Goal: Task Accomplishment & Management: Use online tool/utility

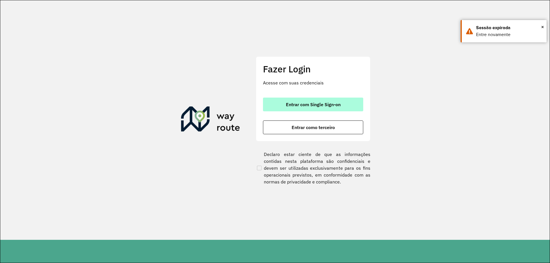
click at [306, 108] on button "Entrar com Single Sign-on" at bounding box center [313, 105] width 100 height 14
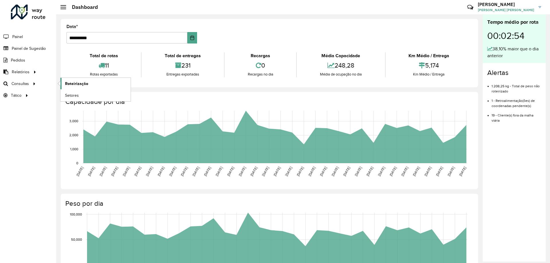
click at [83, 86] on span "Roteirização" at bounding box center [76, 84] width 23 height 6
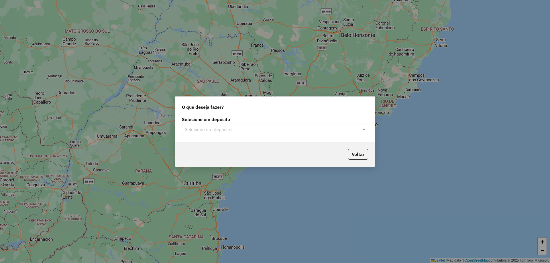
click at [258, 128] on input "text" at bounding box center [269, 129] width 169 height 7
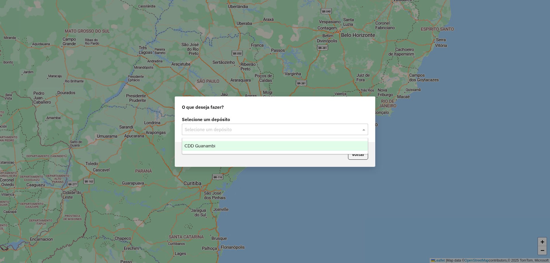
click at [212, 147] on span "CDD Guanambi" at bounding box center [199, 145] width 31 height 5
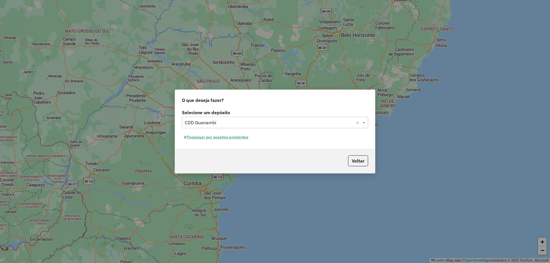
click at [241, 139] on button "Pesquisar por sessões existentes" at bounding box center [216, 137] width 69 height 9
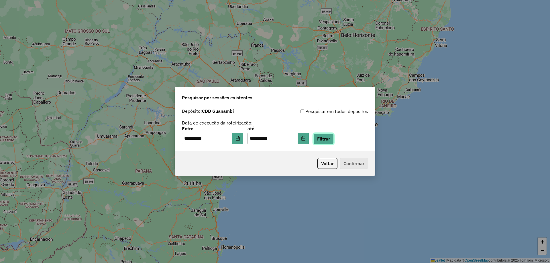
click at [333, 141] on button "Filtrar" at bounding box center [323, 138] width 20 height 11
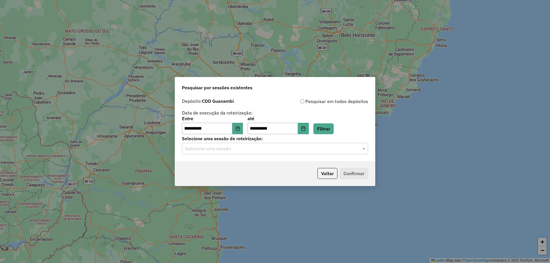
click at [246, 149] on input "text" at bounding box center [269, 148] width 169 height 7
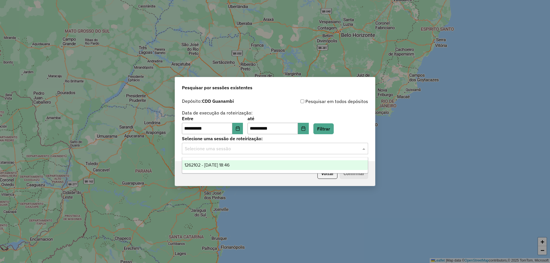
click at [232, 162] on div "1262102 - 09/09/2025 18:46" at bounding box center [274, 165] width 185 height 10
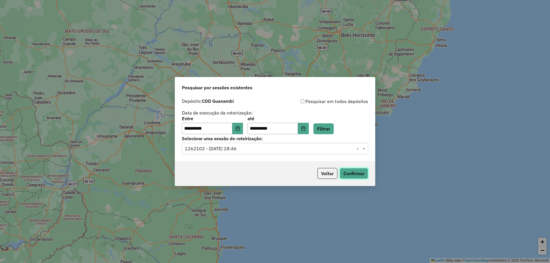
click at [363, 178] on button "Confirmar" at bounding box center [353, 173] width 28 height 11
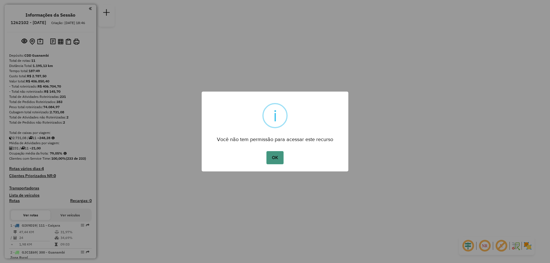
click at [277, 158] on button "OK" at bounding box center [274, 157] width 17 height 13
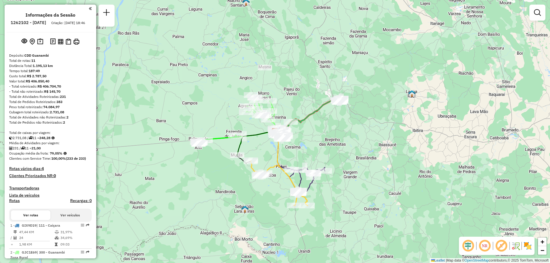
scroll to position [57, 0]
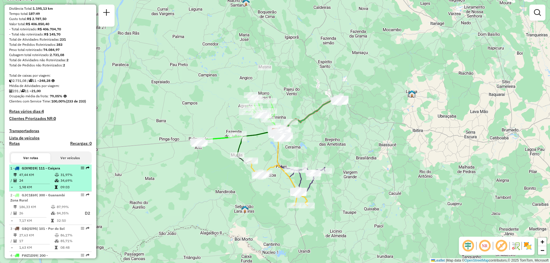
click at [47, 183] on td "24" at bounding box center [36, 181] width 35 height 6
select select "**********"
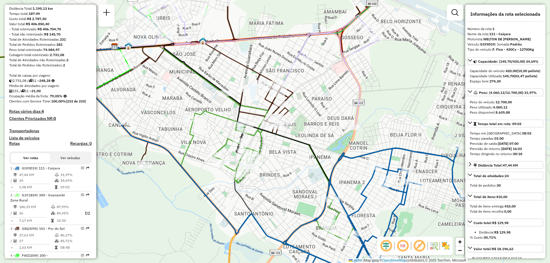
drag, startPoint x: 299, startPoint y: 174, endPoint x: 295, endPoint y: 204, distance: 30.4
click at [295, 204] on div "Janela de atendimento Grade de atendimento Capacidade Transportadoras Veículos …" at bounding box center [275, 131] width 550 height 263
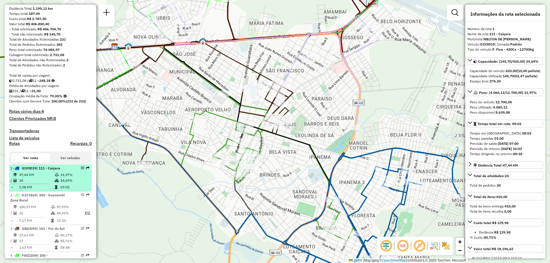
scroll to position [114, 0]
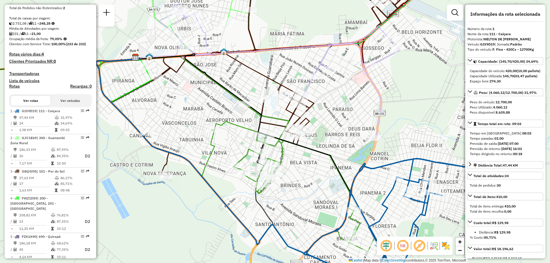
drag, startPoint x: 332, startPoint y: 178, endPoint x: 344, endPoint y: 183, distance: 13.1
click at [344, 183] on div "Janela de atendimento Grade de atendimento Capacidade Transportadoras Veículos …" at bounding box center [275, 131] width 550 height 263
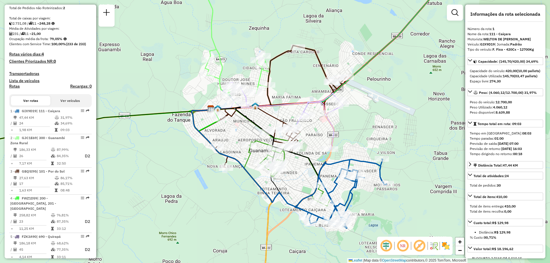
drag, startPoint x: 376, startPoint y: 168, endPoint x: 339, endPoint y: 154, distance: 39.7
click at [339, 154] on div "Janela de atendimento Grade de atendimento Capacidade Transportadoras Veículos …" at bounding box center [275, 131] width 550 height 263
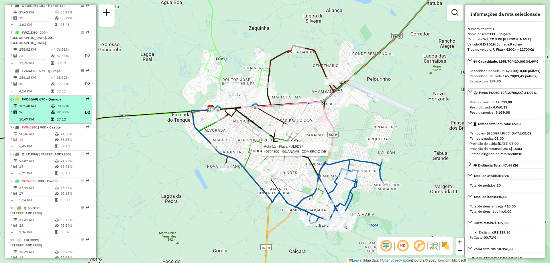
scroll to position [337, 0]
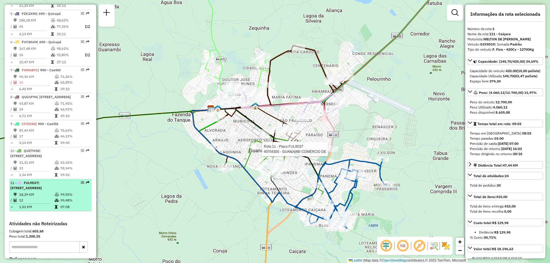
click at [64, 191] on div "11 - FUL9D37 | 120 - São Francisco, 121 - Belo Horizonte" at bounding box center [40, 185] width 61 height 10
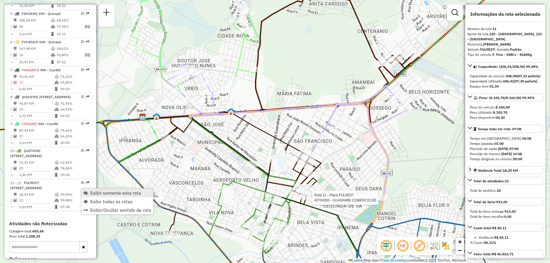
click at [100, 193] on span "Exibir somente esta rota" at bounding box center [115, 193] width 51 height 5
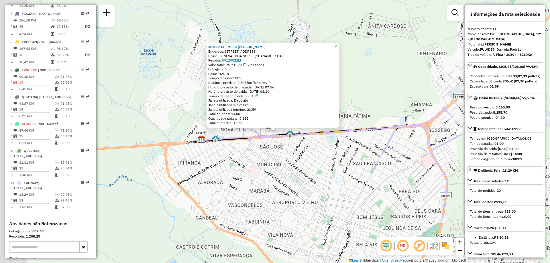
scroll to position [421, 0]
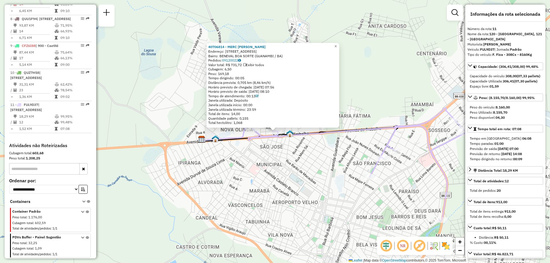
click at [254, 161] on div "40706814 - MERC BELA VITORIA Endereço: AVENIDA BENEVAL BOA SORTE 9 Bairro: BENE…" at bounding box center [275, 131] width 550 height 263
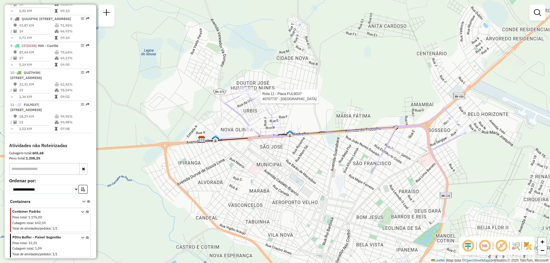
select select "**********"
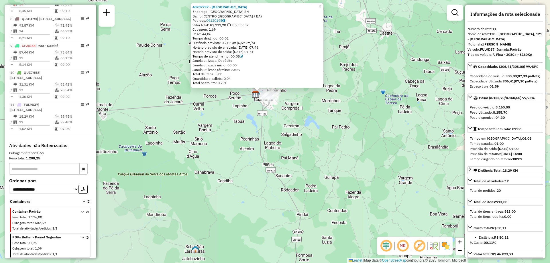
drag, startPoint x: 343, startPoint y: 216, endPoint x: 351, endPoint y: 157, distance: 60.1
click at [351, 157] on div "40707737 - LAS HERMANAS Endereço: Rua Estrada da Usina SN Bairro: CENTRO (GUANA…" at bounding box center [275, 131] width 550 height 263
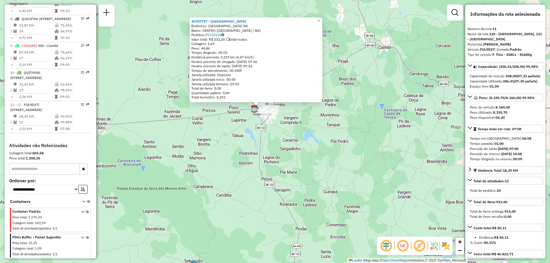
click at [355, 174] on div "40707737 - LAS HERMANAS Endereço: Rua Estrada da Usina SN Bairro: CENTRO (GUANA…" at bounding box center [275, 131] width 550 height 263
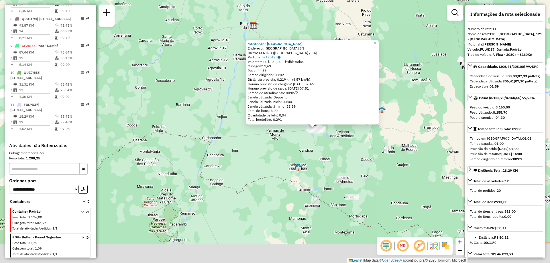
drag, startPoint x: 378, startPoint y: 197, endPoint x: 361, endPoint y: 162, distance: 39.7
click at [361, 162] on div "40707737 - LAS HERMANAS Endereço: Rua Estrada da Usina SN Bairro: CENTRO (GUANA…" at bounding box center [275, 131] width 550 height 263
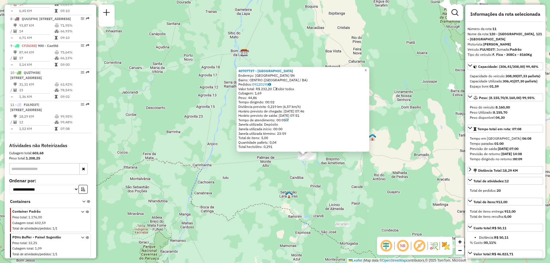
drag, startPoint x: 361, startPoint y: 162, endPoint x: 341, endPoint y: 180, distance: 27.1
click at [351, 191] on div "40707737 - LAS HERMANAS Endereço: Rua Estrada da Usina SN Bairro: CENTRO (GUANA…" at bounding box center [275, 131] width 550 height 263
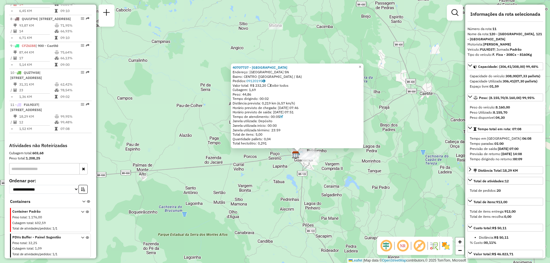
click at [349, 159] on div "40707737 - LAS HERMANAS Endereço: Rua Estrada da Usina SN Bairro: CENTRO (GUANA…" at bounding box center [275, 131] width 550 height 263
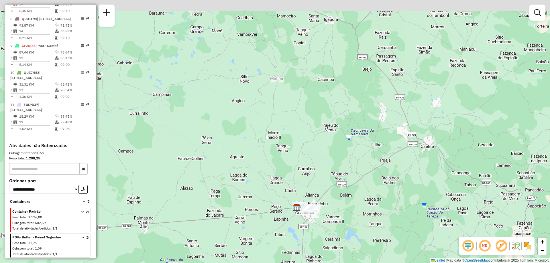
drag, startPoint x: 301, startPoint y: 38, endPoint x: 302, endPoint y: 108, distance: 69.6
click at [302, 108] on div "Janela de atendimento Grade de atendimento Capacidade Transportadoras Veículos …" at bounding box center [275, 131] width 550 height 263
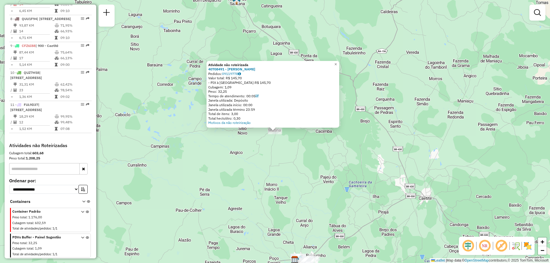
click at [302, 159] on div "Atividade não roteirizada 40708491 - ELITOM LIMA DE MENEZES Pedidos: 09119778 V…" at bounding box center [275, 131] width 550 height 263
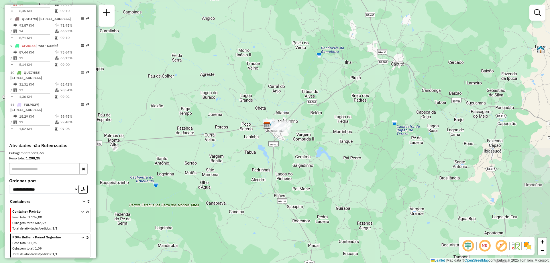
drag, startPoint x: 315, startPoint y: 220, endPoint x: 290, endPoint y: 116, distance: 106.4
click at [290, 116] on div "Janela de atendimento Grade de atendimento Capacidade Transportadoras Veículos …" at bounding box center [275, 131] width 550 height 263
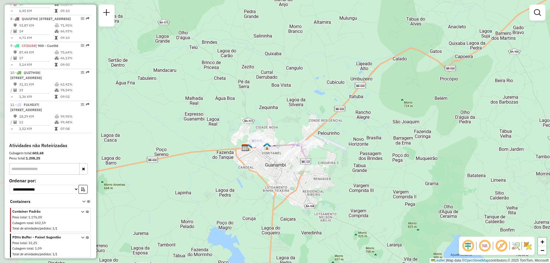
drag, startPoint x: 275, startPoint y: 139, endPoint x: 325, endPoint y: 139, distance: 50.4
click at [325, 139] on div "Janela de atendimento Grade de atendimento Capacidade Transportadoras Veículos …" at bounding box center [275, 131] width 550 height 263
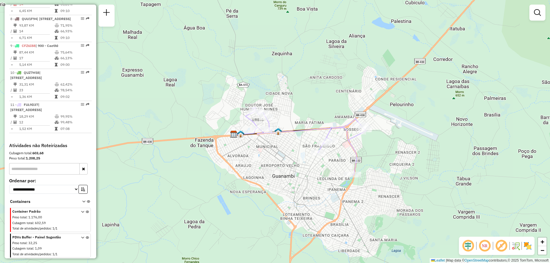
drag, startPoint x: 277, startPoint y: 108, endPoint x: 347, endPoint y: 87, distance: 73.0
click at [347, 87] on div "Janela de atendimento Grade de atendimento Capacidade Transportadoras Veículos …" at bounding box center [275, 131] width 550 height 263
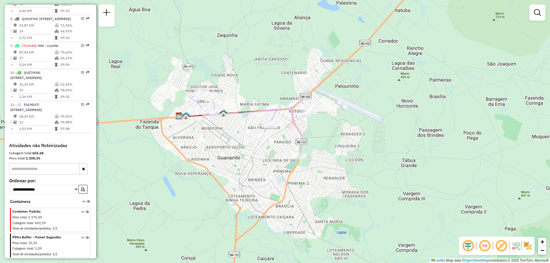
drag, startPoint x: 367, startPoint y: 99, endPoint x: 344, endPoint y: 88, distance: 25.6
click at [344, 88] on div "Janela de atendimento Grade de atendimento Capacidade Transportadoras Veículos …" at bounding box center [275, 131] width 550 height 263
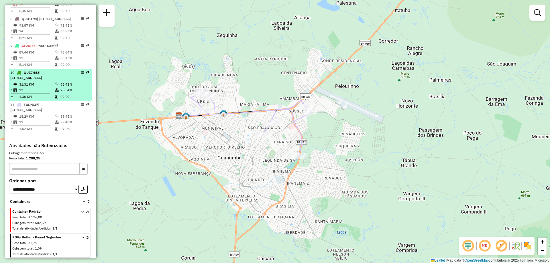
click at [60, 86] on td "62,42%" at bounding box center [74, 85] width 29 height 6
select select "**********"
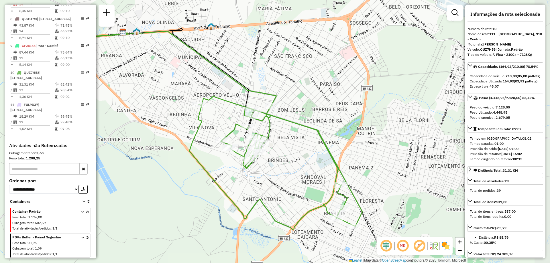
drag, startPoint x: 317, startPoint y: 203, endPoint x: 264, endPoint y: 201, distance: 52.4
click at [264, 201] on icon at bounding box center [275, 162] width 173 height 133
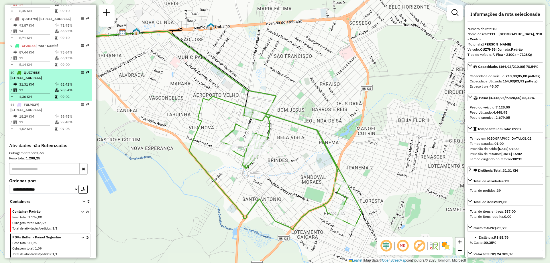
scroll to position [392, 0]
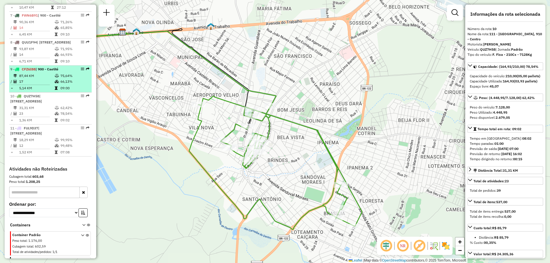
click at [47, 84] on td "17" at bounding box center [36, 82] width 35 height 6
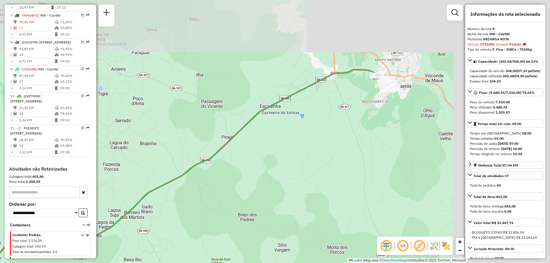
drag, startPoint x: 374, startPoint y: 114, endPoint x: 202, endPoint y: 190, distance: 187.9
click at [203, 190] on div "Janela de atendimento Grade de atendimento Capacidade Transportadoras Veículos …" at bounding box center [275, 131] width 550 height 263
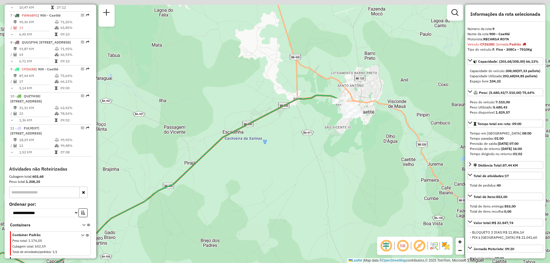
drag, startPoint x: 356, startPoint y: 112, endPoint x: 344, endPoint y: 129, distance: 21.0
click at [344, 129] on div "Janela de atendimento Grade de atendimento Capacidade Transportadoras Veículos …" at bounding box center [275, 131] width 550 height 263
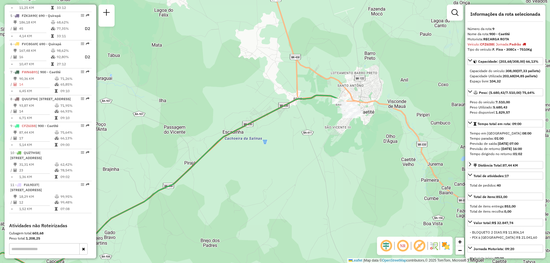
scroll to position [332, 0]
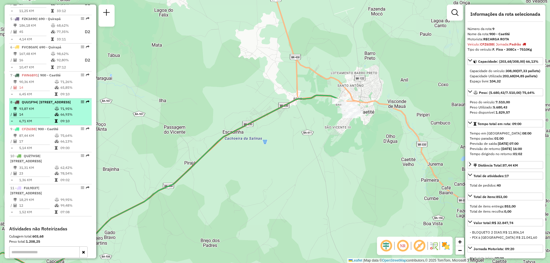
click at [52, 117] on td "14" at bounding box center [36, 115] width 35 height 6
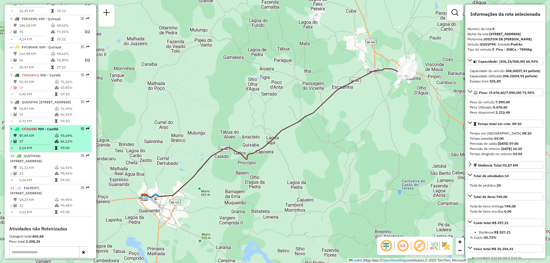
click at [40, 144] on td "17" at bounding box center [36, 142] width 35 height 6
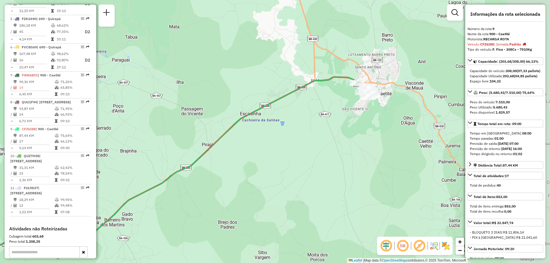
drag, startPoint x: 360, startPoint y: 81, endPoint x: 194, endPoint y: 157, distance: 182.3
click at [194, 157] on div "Janela de atendimento Grade de atendimento Capacidade Transportadoras Veículos …" at bounding box center [275, 131] width 550 height 263
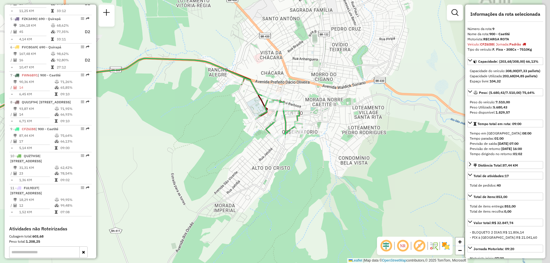
drag, startPoint x: 387, startPoint y: 104, endPoint x: 379, endPoint y: 160, distance: 56.6
click at [379, 160] on div "Janela de atendimento Grade de atendimento Capacidade Transportadoras Veículos …" at bounding box center [275, 131] width 550 height 263
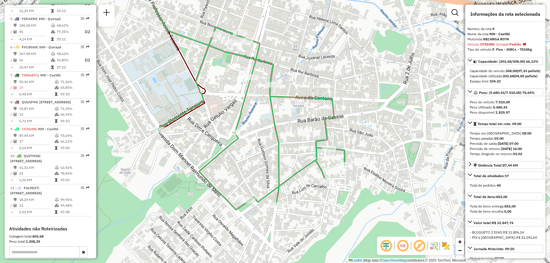
drag, startPoint x: 380, startPoint y: 97, endPoint x: 391, endPoint y: 126, distance: 30.6
click at [391, 126] on div "Janela de atendimento Grade de atendimento Capacidade Transportadoras Veículos …" at bounding box center [275, 131] width 550 height 263
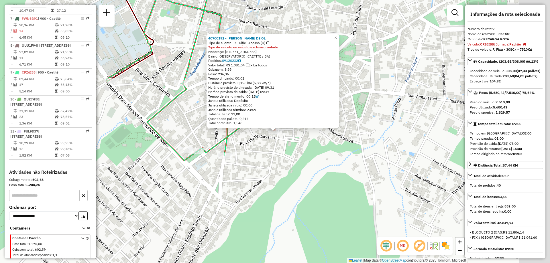
scroll to position [421, 0]
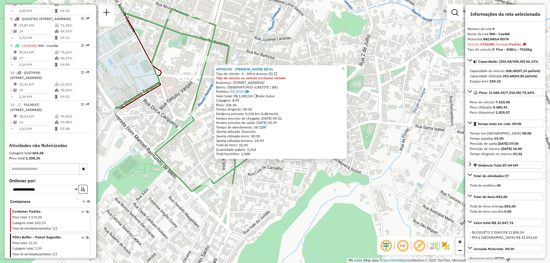
drag, startPoint x: 263, startPoint y: 152, endPoint x: 272, endPoint y: 186, distance: 35.3
click at [272, 186] on div "40700192 - JOAO VALERIANO DE OL Tipo de cliente: 9 - Difícil Acesso (D) Tipo do…" at bounding box center [275, 131] width 550 height 263
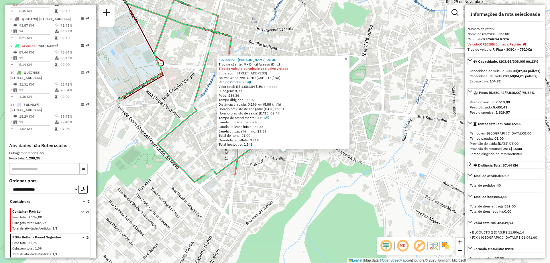
drag, startPoint x: 96, startPoint y: 171, endPoint x: 97, endPoint y: 158, distance: 12.6
click at [97, 158] on div "40700192 - JOAO VALERIANO DE OL Tipo de cliente: 9 - Difícil Acesso (D) Tipo do…" at bounding box center [275, 131] width 550 height 263
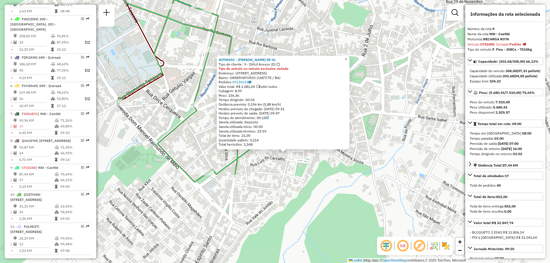
scroll to position [297, 0]
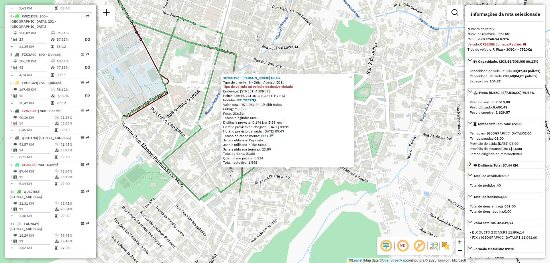
drag, startPoint x: 153, startPoint y: 120, endPoint x: 158, endPoint y: 133, distance: 13.3
click at [158, 133] on div "40700192 - JOAO VALERIANO DE OL Tipo de cliente: 9 - Difícil Acesso (D) Tipo do…" at bounding box center [275, 131] width 550 height 263
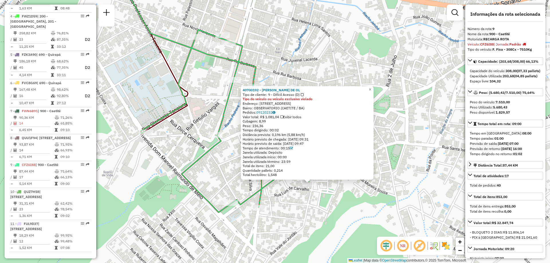
drag, startPoint x: 169, startPoint y: 141, endPoint x: 188, endPoint y: 153, distance: 23.0
click at [188, 153] on div "40700192 - JOAO VALERIANO DE OL Tipo de cliente: 9 - Difícil Acesso (D) Tipo do…" at bounding box center [275, 131] width 550 height 263
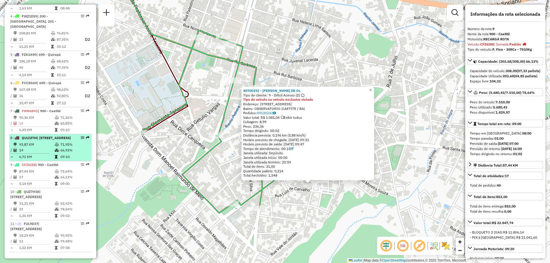
click at [70, 160] on td "09:10" at bounding box center [74, 157] width 29 height 6
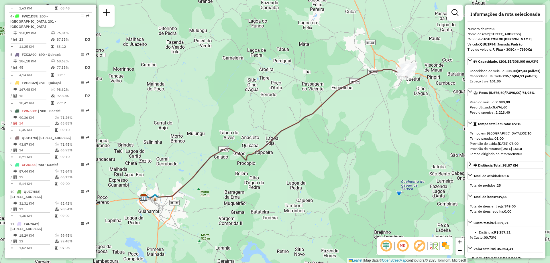
drag, startPoint x: 376, startPoint y: 57, endPoint x: 317, endPoint y: 73, distance: 62.0
click at [317, 73] on div "Janela de atendimento Grade de atendimento Capacidade Transportadoras Veículos …" at bounding box center [275, 131] width 550 height 263
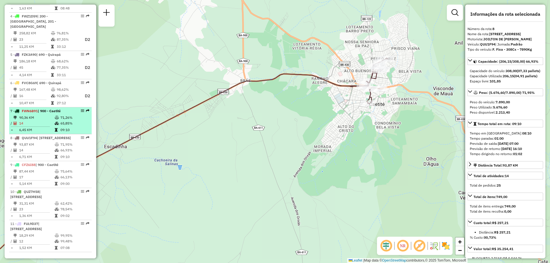
click at [66, 111] on div "7 - FWN6B91 | 900 - Caetité" at bounding box center [40, 110] width 61 height 5
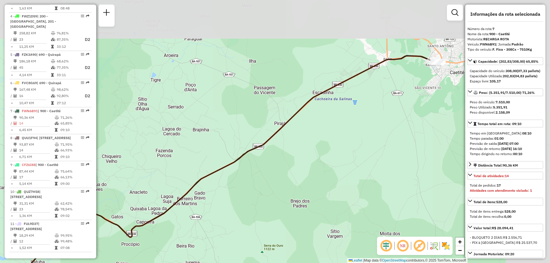
drag, startPoint x: 298, startPoint y: 83, endPoint x: 194, endPoint y: 141, distance: 119.0
click at [194, 141] on div "Janela de atendimento Grade de atendimento Capacidade Transportadoras Veículos …" at bounding box center [275, 131] width 550 height 263
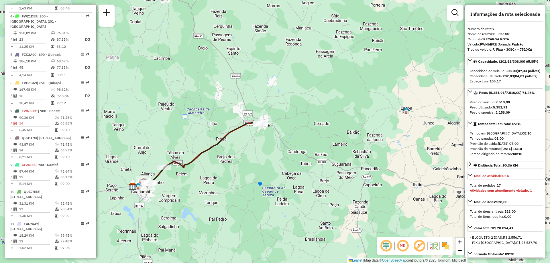
drag, startPoint x: 266, startPoint y: 133, endPoint x: 276, endPoint y: 146, distance: 16.0
click at [276, 146] on div "Janela de atendimento Grade de atendimento Capacidade Transportadoras Veículos …" at bounding box center [275, 131] width 550 height 263
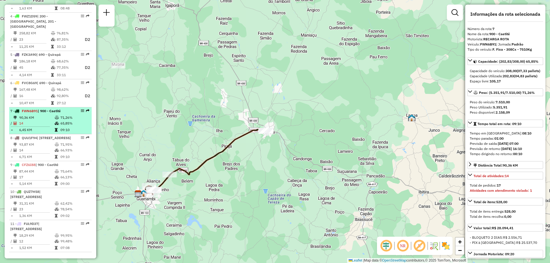
click at [43, 122] on td "14" at bounding box center [36, 124] width 35 height 6
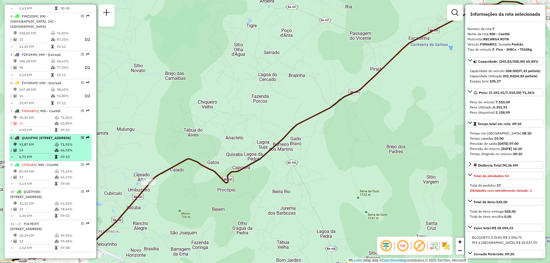
click at [38, 147] on td "93,87 KM" at bounding box center [36, 145] width 35 height 6
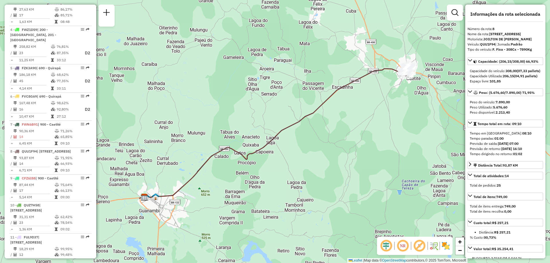
scroll to position [281, 0]
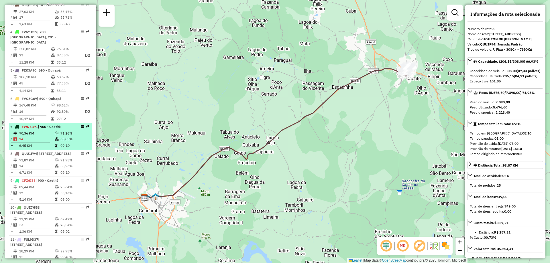
click at [68, 135] on td "71,26%" at bounding box center [74, 134] width 29 height 6
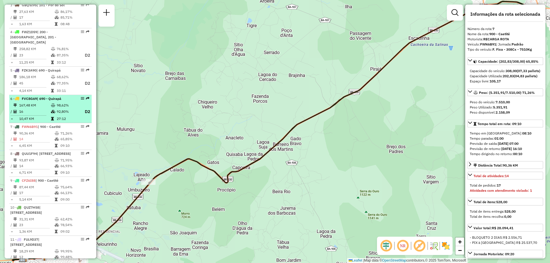
click at [65, 112] on td "92,80%" at bounding box center [67, 111] width 23 height 7
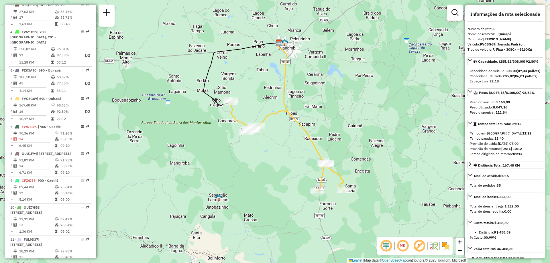
drag, startPoint x: 371, startPoint y: 173, endPoint x: 370, endPoint y: 167, distance: 5.9
click at [370, 167] on div "Janela de atendimento Grade de atendimento Capacidade Transportadoras Veículos …" at bounding box center [275, 131] width 550 height 263
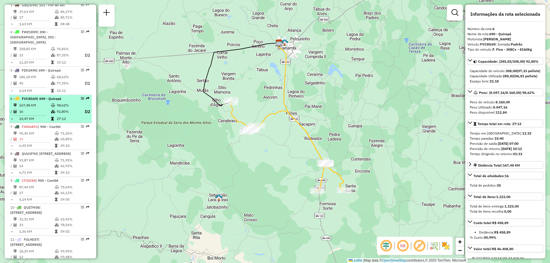
scroll to position [252, 0]
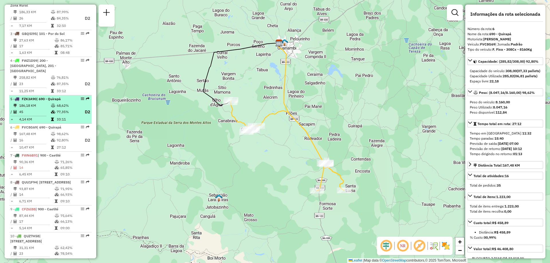
click at [63, 116] on table "186,18 KM 68,62% / 45 77,35% D2 = 4,14 KM 33:11" at bounding box center [50, 112] width 80 height 19
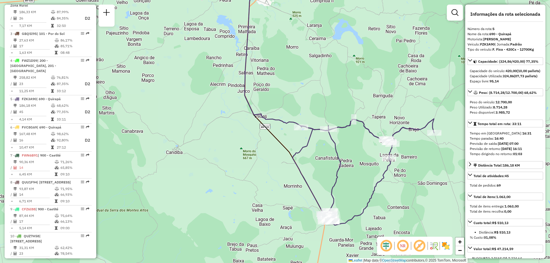
drag, startPoint x: 242, startPoint y: 203, endPoint x: 299, endPoint y: 171, distance: 65.6
click at [299, 171] on icon at bounding box center [362, 172] width 141 height 106
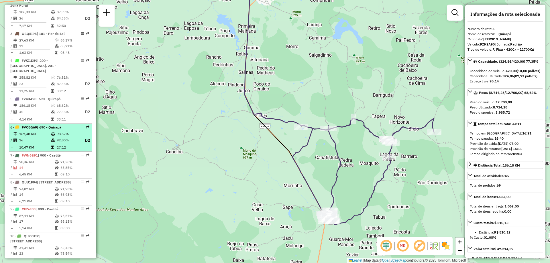
click at [67, 132] on td "98,62%" at bounding box center [67, 134] width 23 height 6
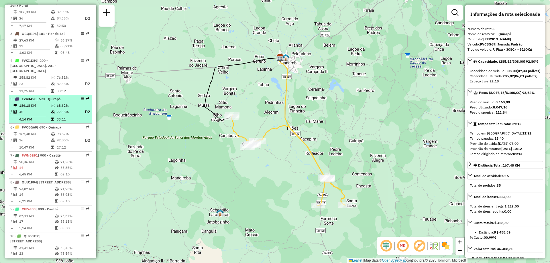
click at [69, 115] on td "77,35%" at bounding box center [67, 111] width 23 height 7
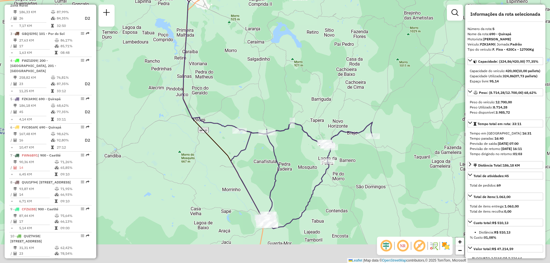
drag, startPoint x: 260, startPoint y: 209, endPoint x: 257, endPoint y: 191, distance: 17.4
click at [257, 191] on div "Janela de atendimento Grade de atendimento Capacidade Transportadoras Veículos …" at bounding box center [275, 131] width 550 height 263
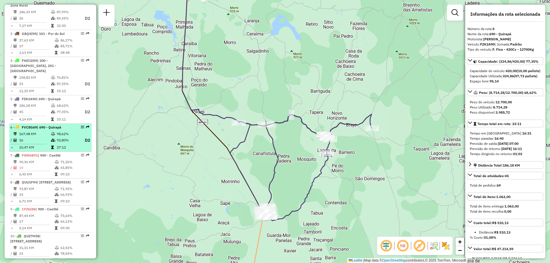
click at [57, 142] on td "92,80%" at bounding box center [67, 140] width 23 height 7
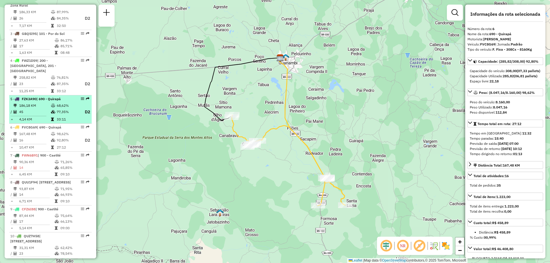
click at [52, 115] on td at bounding box center [54, 111] width 6 height 7
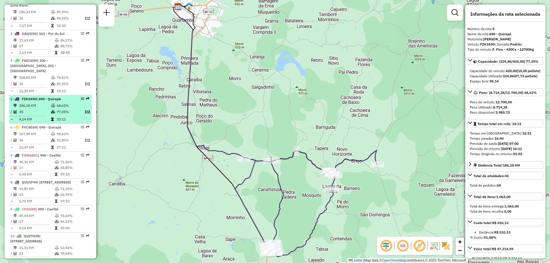
click at [60, 112] on td "77,35%" at bounding box center [67, 111] width 23 height 7
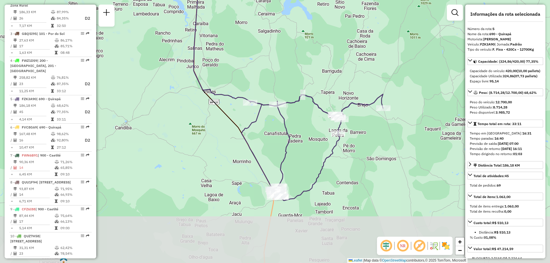
drag, startPoint x: 331, startPoint y: 151, endPoint x: 337, endPoint y: 94, distance: 56.7
click at [337, 94] on div "Janela de atendimento Grade de atendimento Capacidade Transportadoras Veículos …" at bounding box center [275, 131] width 550 height 263
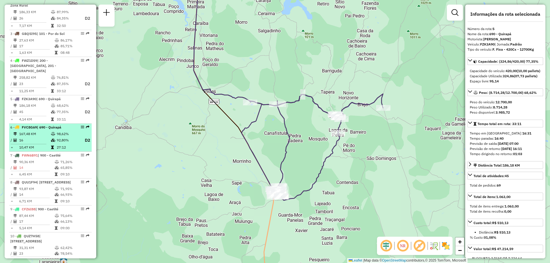
click at [31, 132] on td "167,48 KM" at bounding box center [35, 134] width 32 height 6
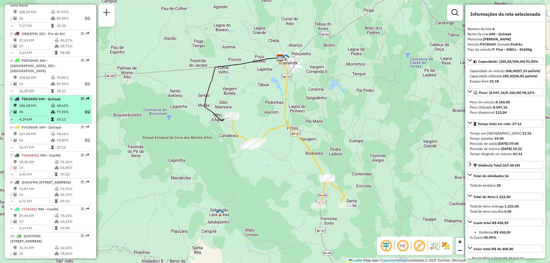
click at [38, 109] on td "45" at bounding box center [35, 111] width 32 height 7
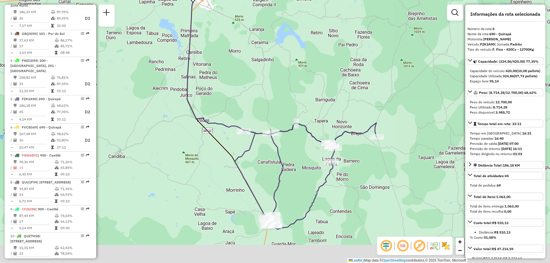
drag, startPoint x: 338, startPoint y: 235, endPoint x: 339, endPoint y: 197, distance: 38.4
click at [339, 197] on div "Janela de atendimento Grade de atendimento Capacidade Transportadoras Veículos …" at bounding box center [275, 131] width 550 height 263
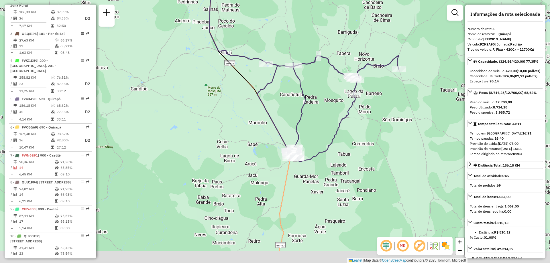
drag, startPoint x: 324, startPoint y: 195, endPoint x: 346, endPoint y: 145, distance: 54.5
click at [346, 145] on div "Janela de atendimento Grade de atendimento Capacidade Transportadoras Veículos …" at bounding box center [275, 131] width 550 height 263
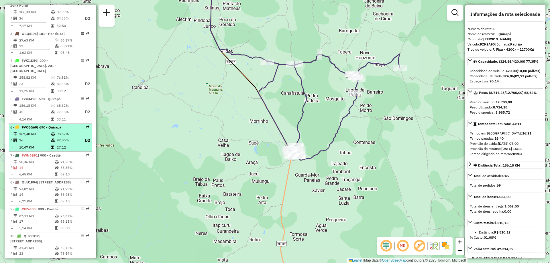
click at [43, 136] on td "167,48 KM" at bounding box center [35, 134] width 32 height 6
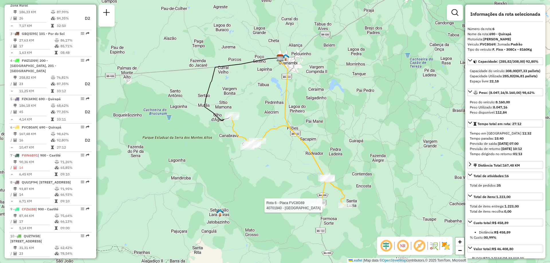
click at [313, 208] on div at bounding box center [318, 206] width 14 height 6
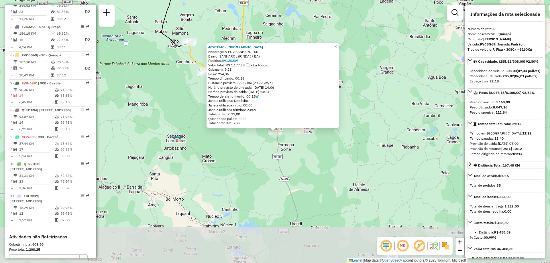
scroll to position [371, 0]
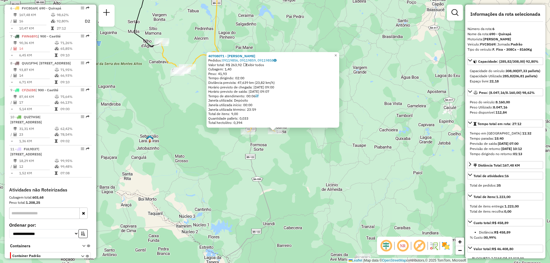
click at [275, 156] on div "40708071 - JOSIELTON ARANHA ARAUJO Pedidos: 09119856, 09119859, 09119858 Valor …" at bounding box center [275, 131] width 550 height 263
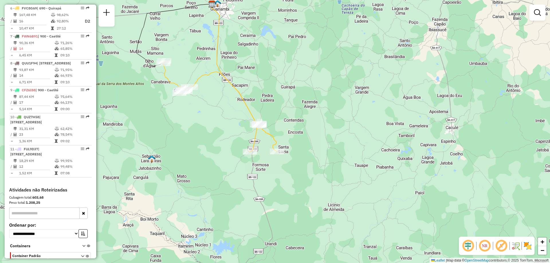
drag, startPoint x: 276, startPoint y: 152, endPoint x: 284, endPoint y: 189, distance: 37.8
click at [284, 189] on div "Janela de atendimento Grade de atendimento Capacidade Transportadoras Veículos …" at bounding box center [275, 131] width 550 height 263
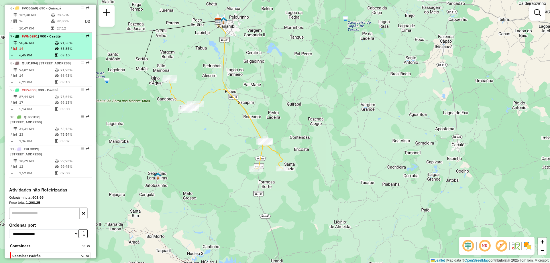
scroll to position [314, 0]
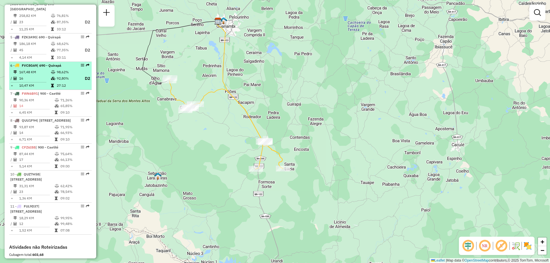
click at [27, 78] on td "16" at bounding box center [35, 78] width 32 height 7
select select "**********"
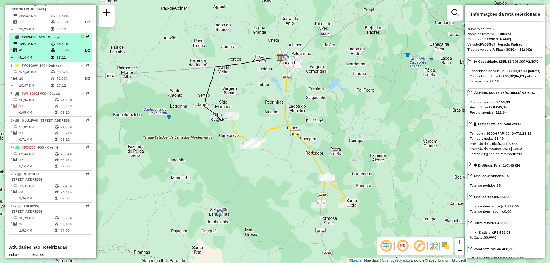
click at [29, 53] on td "45" at bounding box center [35, 50] width 32 height 7
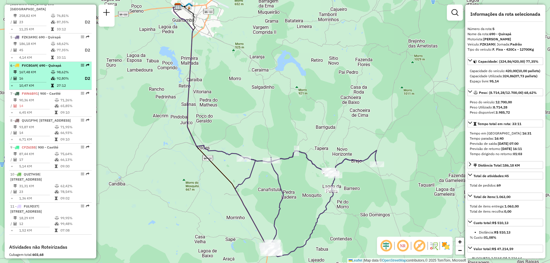
click at [40, 72] on td "167,48 KM" at bounding box center [35, 72] width 32 height 6
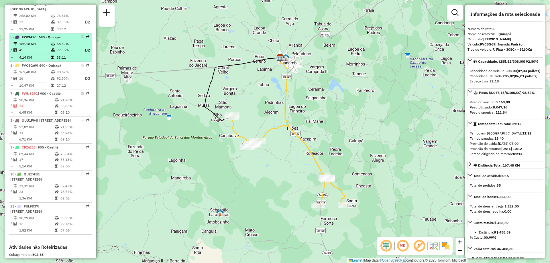
click at [40, 48] on td "45" at bounding box center [35, 50] width 32 height 7
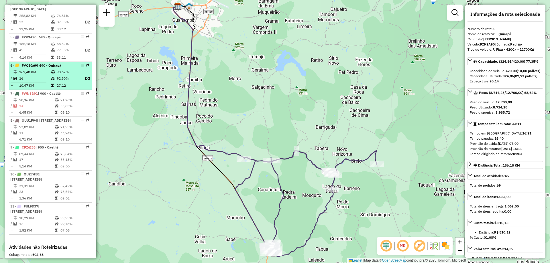
click at [40, 70] on td "167,48 KM" at bounding box center [35, 72] width 32 height 6
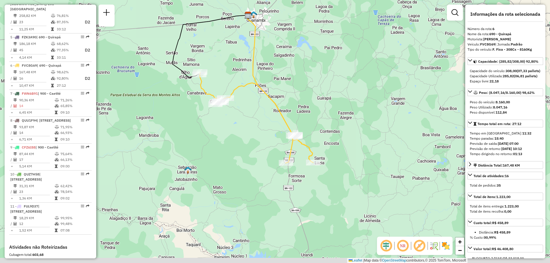
drag, startPoint x: 326, startPoint y: 189, endPoint x: 292, endPoint y: 146, distance: 54.6
click at [292, 146] on icon at bounding box center [256, 117] width 114 height 91
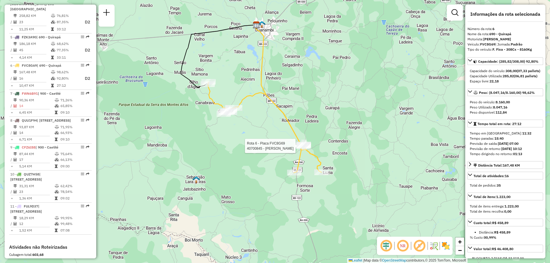
drag, startPoint x: 245, startPoint y: 129, endPoint x: 256, endPoint y: 142, distance: 17.5
click at [256, 142] on div "Rota 6 - Placa FVC8G69 40700845 - ADRIANO DE SOUZA Janela de atendimento Grade …" at bounding box center [275, 131] width 550 height 263
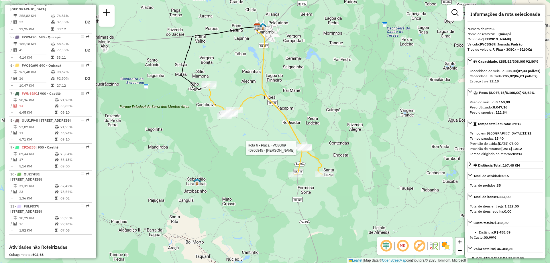
click at [291, 120] on div "Rota 6 - Placa FVC8G69 40700845 - ADRIANO DE SOUZA Janela de atendimento Grade …" at bounding box center [275, 131] width 550 height 263
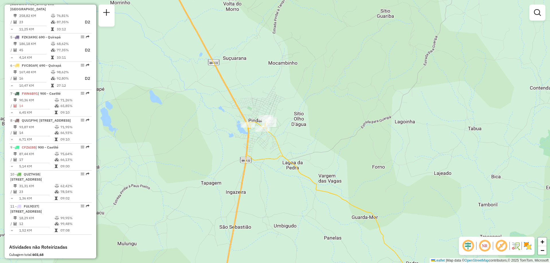
drag, startPoint x: 255, startPoint y: 94, endPoint x: 332, endPoint y: 131, distance: 85.4
click at [332, 131] on div "Janela de atendimento Grade de atendimento Capacidade Transportadoras Veículos …" at bounding box center [275, 131] width 550 height 263
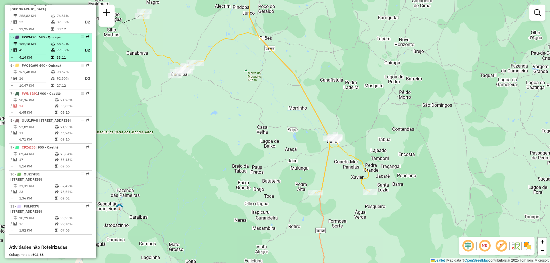
click at [35, 47] on td "45" at bounding box center [35, 50] width 32 height 7
select select "**********"
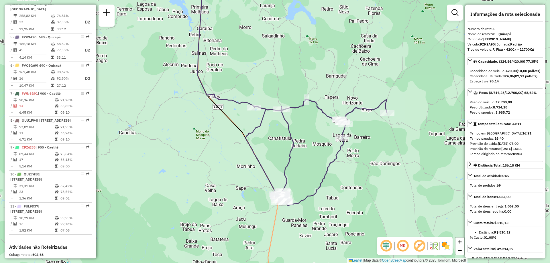
drag, startPoint x: 225, startPoint y: 195, endPoint x: 236, endPoint y: 143, distance: 53.7
click at [236, 143] on div "Janela de atendimento Grade de atendimento Capacidade Transportadoras Veículos …" at bounding box center [275, 131] width 550 height 263
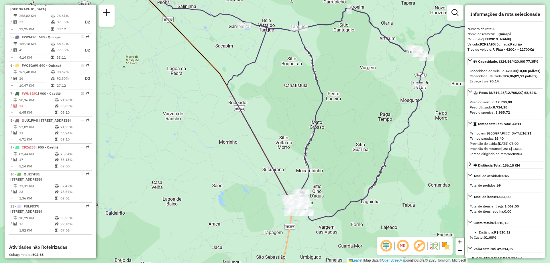
drag, startPoint x: 211, startPoint y: 195, endPoint x: 220, endPoint y: 222, distance: 28.6
click at [220, 222] on div "Janela de atendimento Grade de atendimento Capacidade Transportadoras Veículos …" at bounding box center [275, 131] width 550 height 263
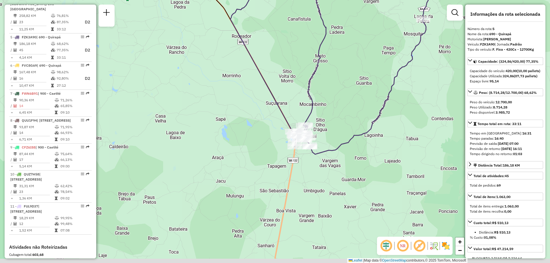
drag, startPoint x: 220, startPoint y: 222, endPoint x: 223, endPoint y: 156, distance: 66.8
click at [223, 156] on div "Janela de atendimento Grade de atendimento Capacidade Transportadoras Veículos …" at bounding box center [275, 131] width 550 height 263
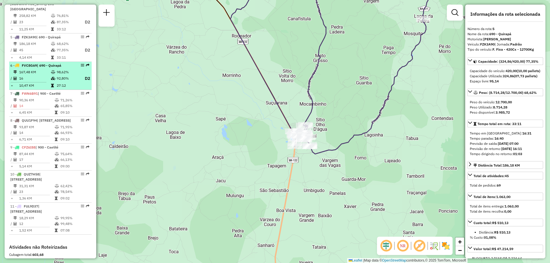
click at [40, 78] on td "16" at bounding box center [35, 78] width 32 height 7
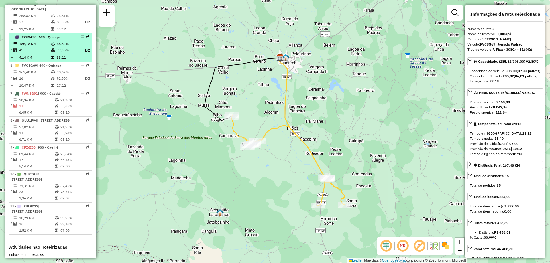
click at [52, 46] on icon at bounding box center [53, 43] width 4 height 3
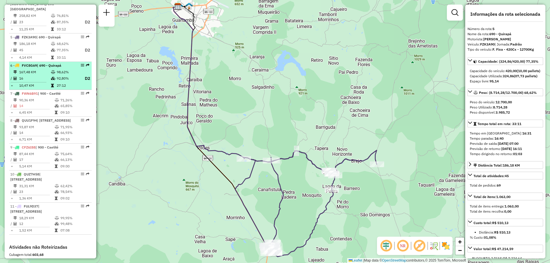
click at [52, 72] on icon at bounding box center [53, 71] width 4 height 3
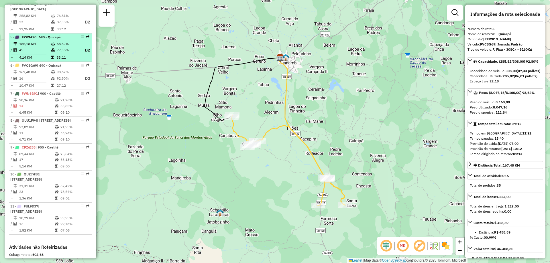
click at [61, 44] on td "68,62%" at bounding box center [67, 44] width 23 height 6
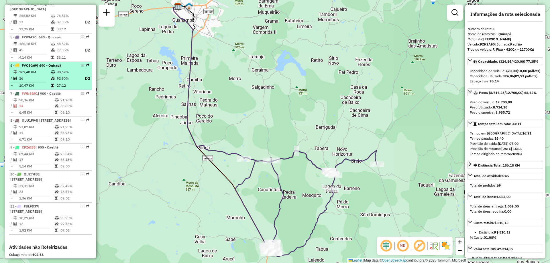
click at [45, 78] on td "16" at bounding box center [35, 78] width 32 height 7
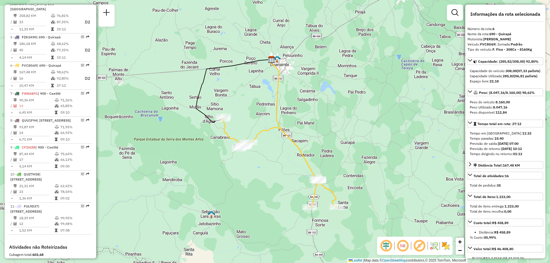
drag, startPoint x: 284, startPoint y: 143, endPoint x: 276, endPoint y: 145, distance: 8.8
click at [276, 145] on div "Janela de atendimento Grade de atendimento Capacidade Transportadoras Veículos …" at bounding box center [275, 131] width 550 height 263
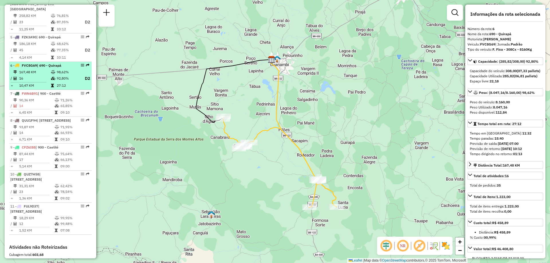
click at [45, 70] on td "167,48 KM" at bounding box center [35, 72] width 32 height 6
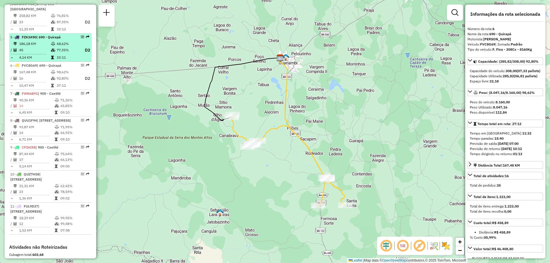
click at [43, 43] on td "186,18 KM" at bounding box center [35, 44] width 32 height 6
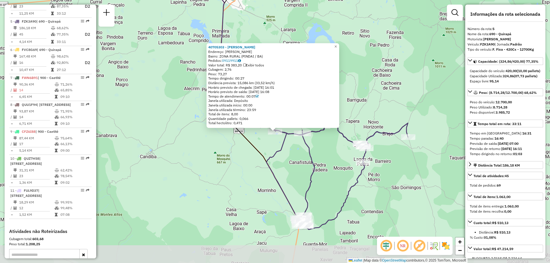
scroll to position [343, 0]
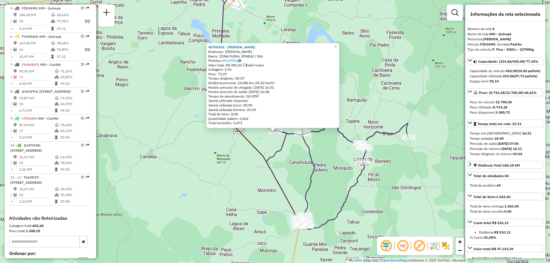
click at [242, 171] on div "40705303 - MERCEARIA RODRIGUES Endereço: SALVADOR SN Bairro: ZONA RURAL (PINDAI…" at bounding box center [275, 131] width 550 height 263
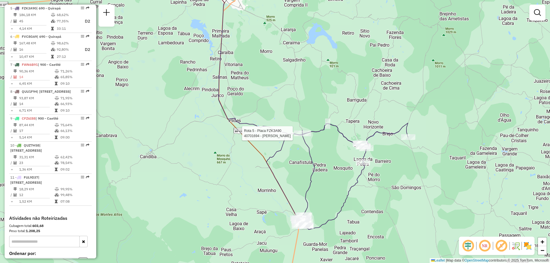
click at [299, 136] on div at bounding box center [302, 134] width 17 height 6
select select "**********"
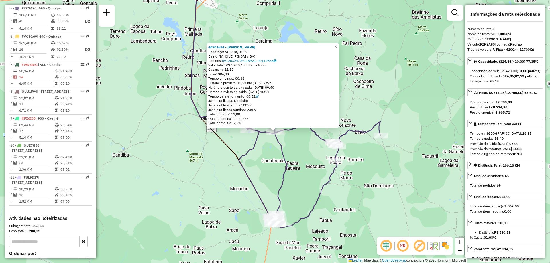
click at [260, 173] on div "40701694 - NIVALDO PINTO SILVA Endereço: VL TANQUE 97 Bairro: TANQUE (PINDAI / …" at bounding box center [275, 131] width 550 height 263
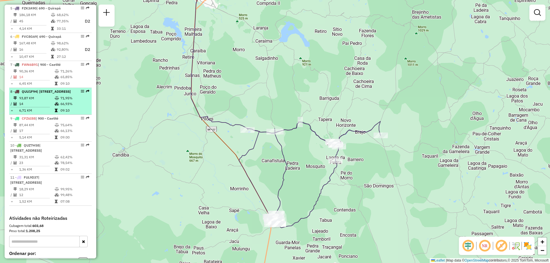
scroll to position [286, 0]
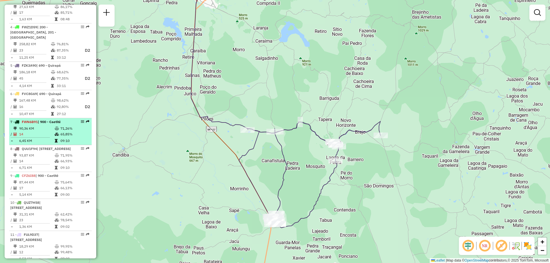
click at [33, 129] on td "90,36 KM" at bounding box center [36, 129] width 35 height 6
select select "**********"
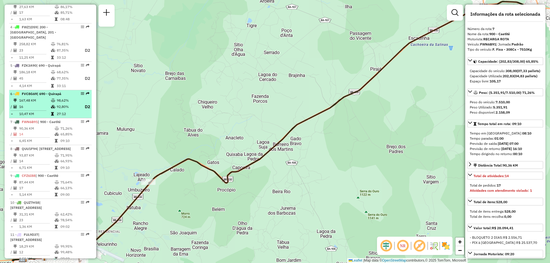
click at [44, 108] on td "16" at bounding box center [35, 106] width 32 height 7
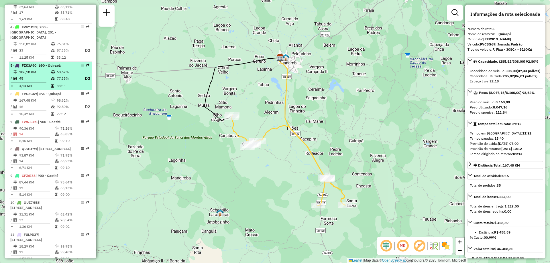
click at [48, 81] on td "45" at bounding box center [35, 78] width 32 height 7
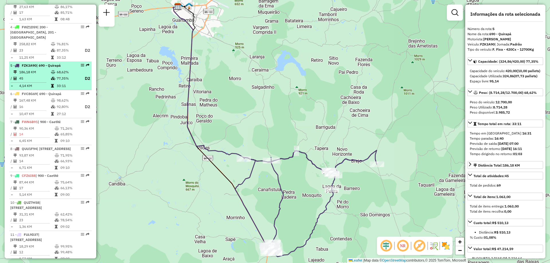
scroll to position [228, 0]
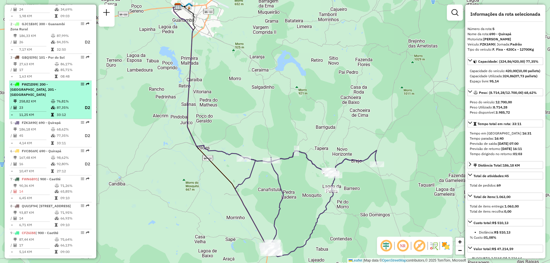
click at [40, 100] on td "258,82 KM" at bounding box center [35, 101] width 32 height 6
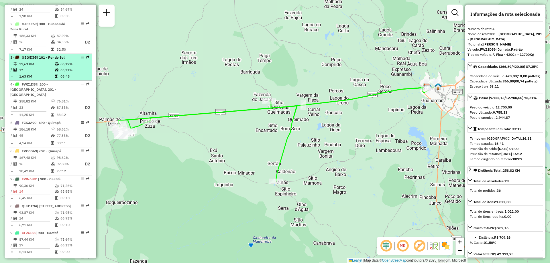
click at [53, 67] on td "27,63 KM" at bounding box center [36, 64] width 35 height 6
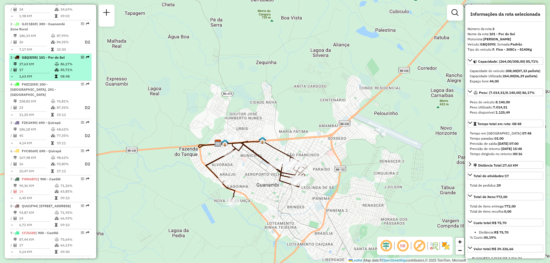
scroll to position [200, 0]
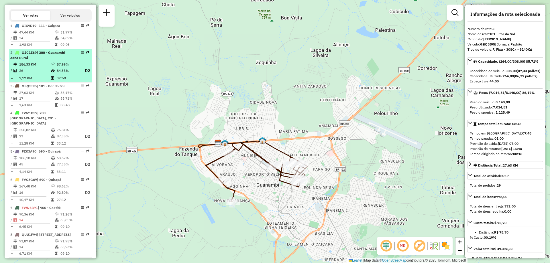
click at [44, 74] on td "26" at bounding box center [35, 70] width 32 height 7
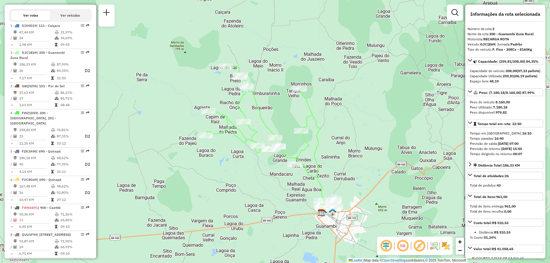
drag, startPoint x: 311, startPoint y: 85, endPoint x: 307, endPoint y: 92, distance: 8.6
click at [307, 92] on div "Janela de atendimento Grade de atendimento Capacidade Transportadoras Veículos …" at bounding box center [275, 131] width 550 height 263
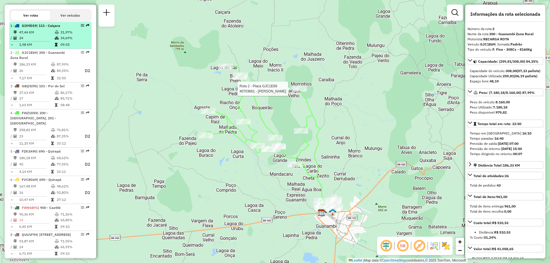
click at [45, 47] on td "1,98 KM" at bounding box center [36, 45] width 35 height 6
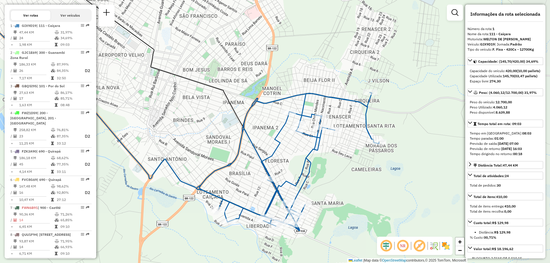
drag, startPoint x: 297, startPoint y: 140, endPoint x: 211, endPoint y: 119, distance: 88.7
click at [211, 119] on div "Janela de atendimento Grade de atendimento Capacidade Transportadoras Veículos …" at bounding box center [275, 131] width 550 height 263
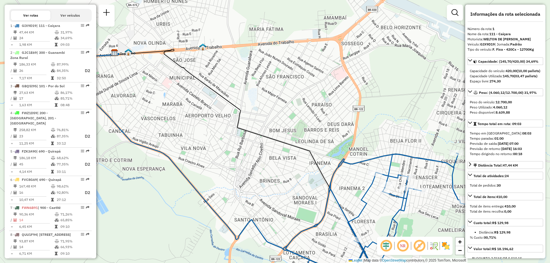
drag, startPoint x: 159, startPoint y: 119, endPoint x: 244, endPoint y: 180, distance: 104.9
click at [245, 180] on div "Janela de atendimento Grade de atendimento Capacidade Transportadoras Veículos …" at bounding box center [275, 131] width 550 height 263
